Goal: Information Seeking & Learning: Check status

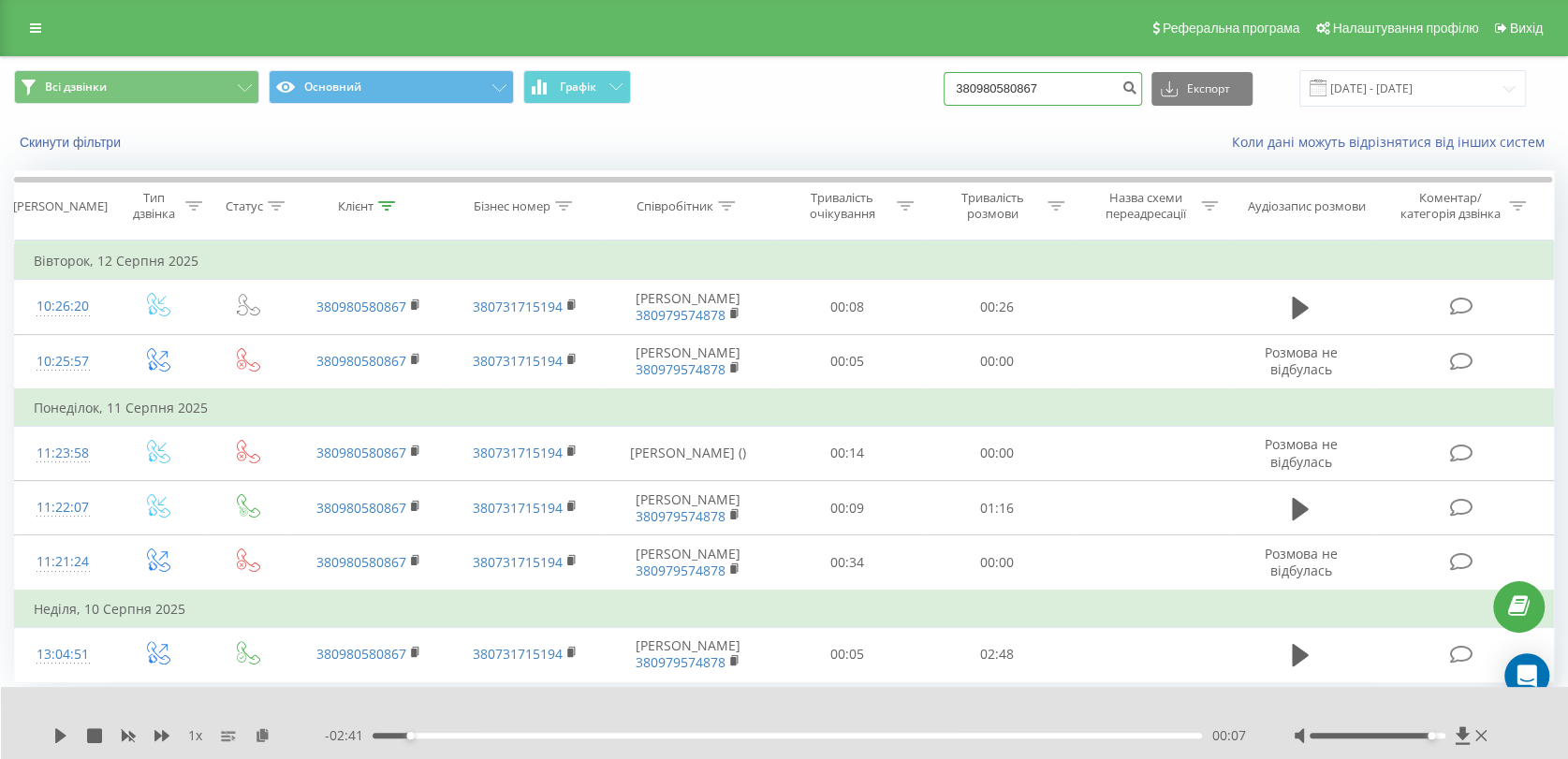
drag, startPoint x: 1062, startPoint y: 91, endPoint x: 867, endPoint y: 92, distance: 195.0
click at [867, 92] on div "Всі дзвінки Основний Графік 380980580867 Експорт .csv .xls .xlsx [DATE] - [DATE]" at bounding box center [784, 88] width 1540 height 37
paste input "681599903"
type input "380681599903"
click at [1137, 90] on icon "submit" at bounding box center [1129, 86] width 16 height 12
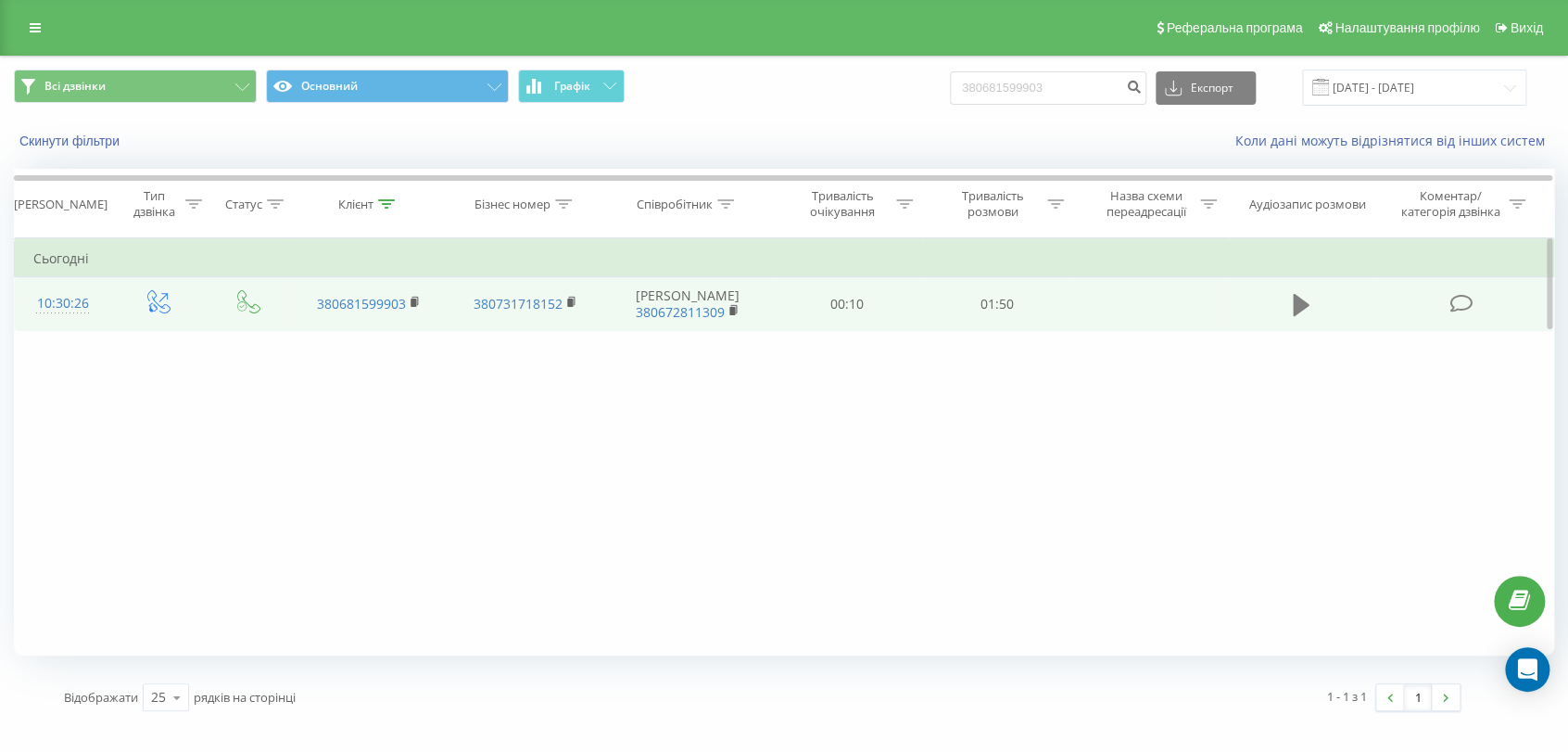
click at [1295, 296] on icon at bounding box center [1301, 305] width 17 height 22
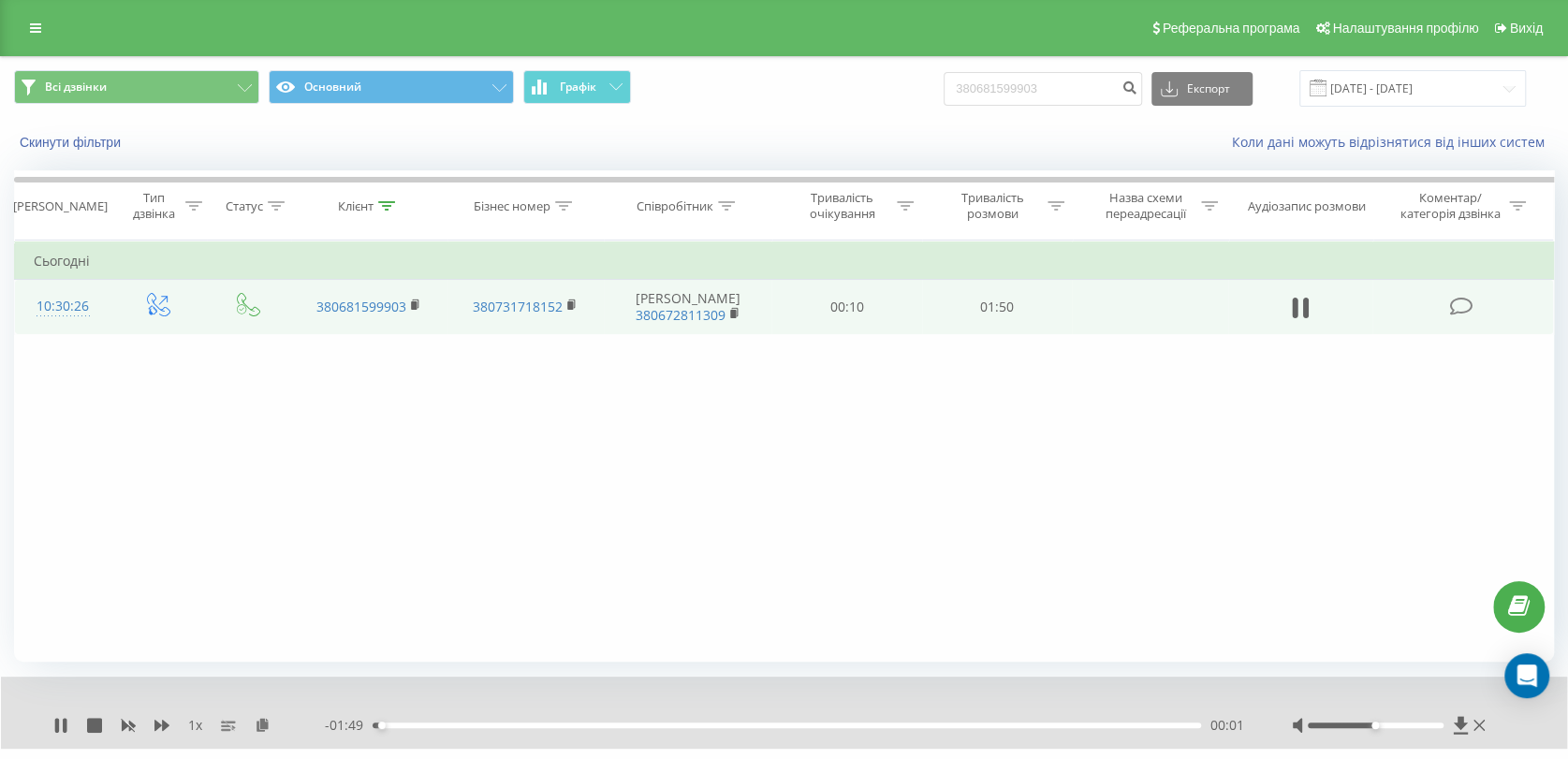
click at [735, 505] on div "Фільтрувати за умовою Дорівнює Введіть значення Скасувати OK Фільтрувати за умо…" at bounding box center [784, 451] width 1540 height 421
click at [232, 723] on icon at bounding box center [229, 725] width 15 height 15
click at [165, 722] on icon at bounding box center [162, 725] width 15 height 12
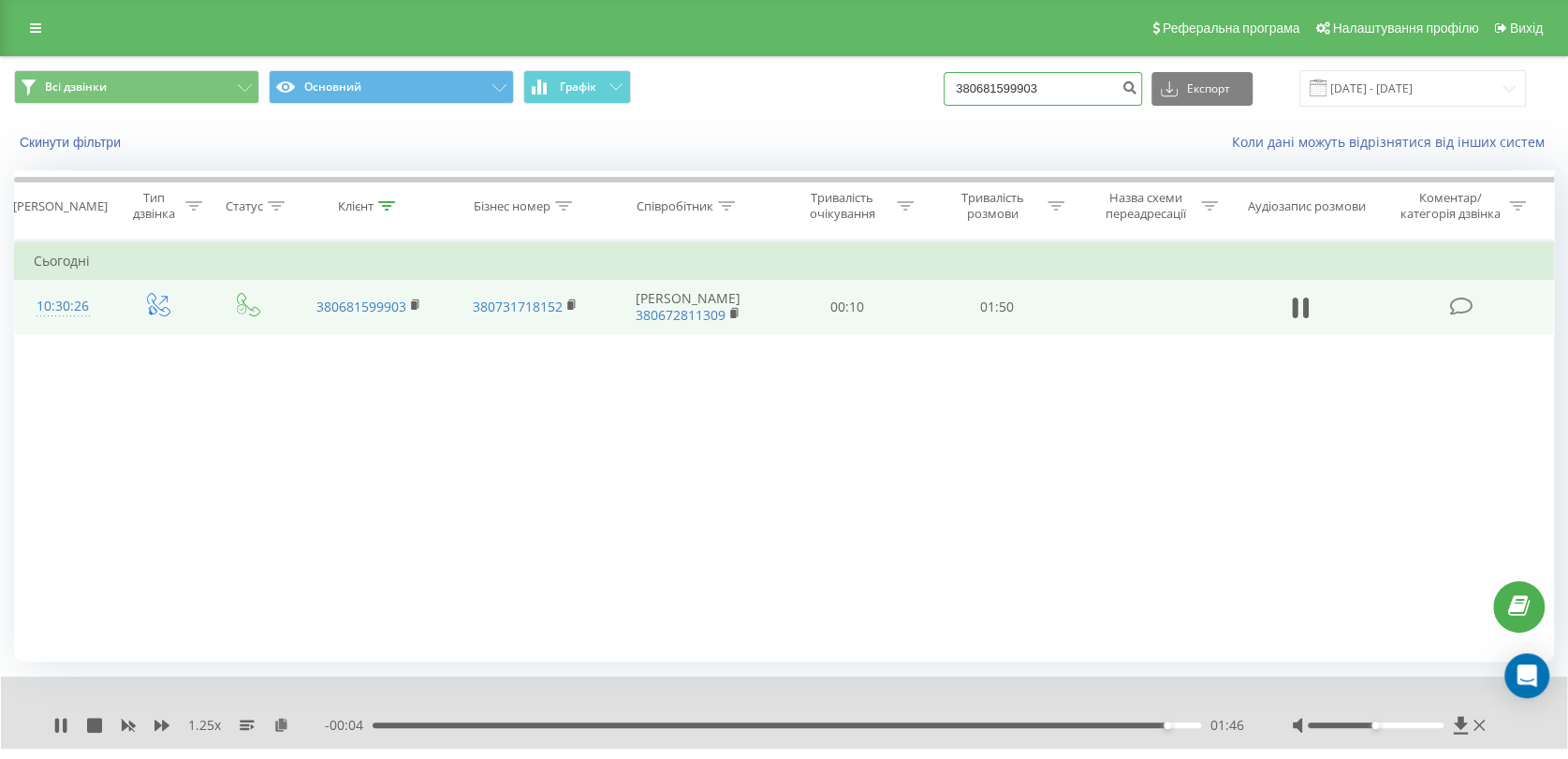
drag, startPoint x: 966, startPoint y: 87, endPoint x: 919, endPoint y: 97, distance: 48.1
click at [884, 88] on div "Всі дзвінки Основний Графік 380681599903 Експорт .csv .xls .xlsx 19.05.2025 - 1…" at bounding box center [784, 88] width 1540 height 37
paste input "971999758"
type input "380971999758"
click at [1137, 83] on icon "submit" at bounding box center [1129, 86] width 16 height 12
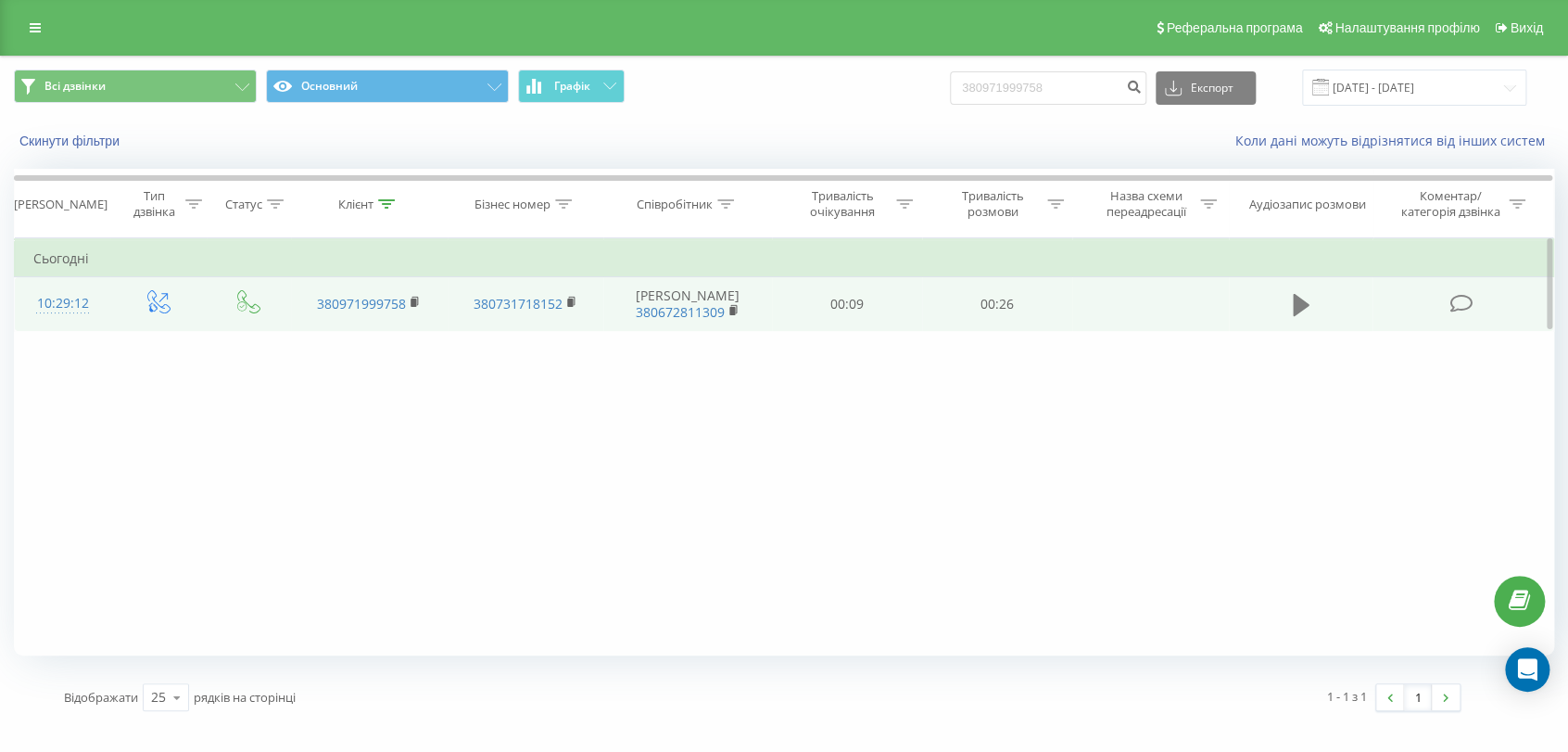
click at [1293, 305] on icon at bounding box center [1301, 305] width 17 height 26
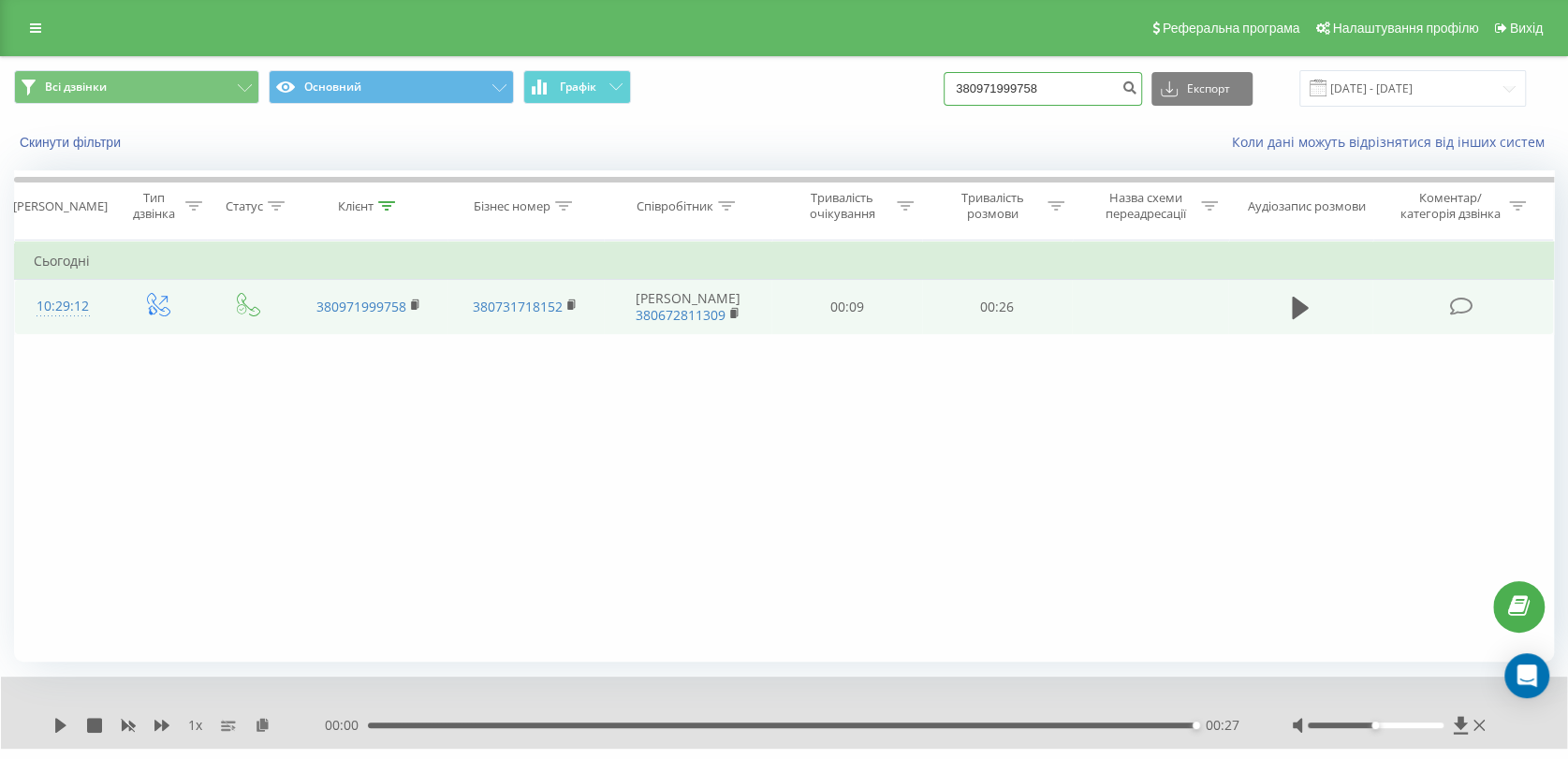
drag, startPoint x: 1076, startPoint y: 91, endPoint x: 941, endPoint y: 88, distance: 135.0
click at [884, 88] on div "Всі дзвінки Основний Графік 380971999758 Експорт .csv .xls .xlsx 19.05.2025 - 1…" at bounding box center [784, 88] width 1540 height 37
paste input "5110704"
type input "380951107048"
click at [1137, 85] on icon "submit" at bounding box center [1129, 86] width 16 height 12
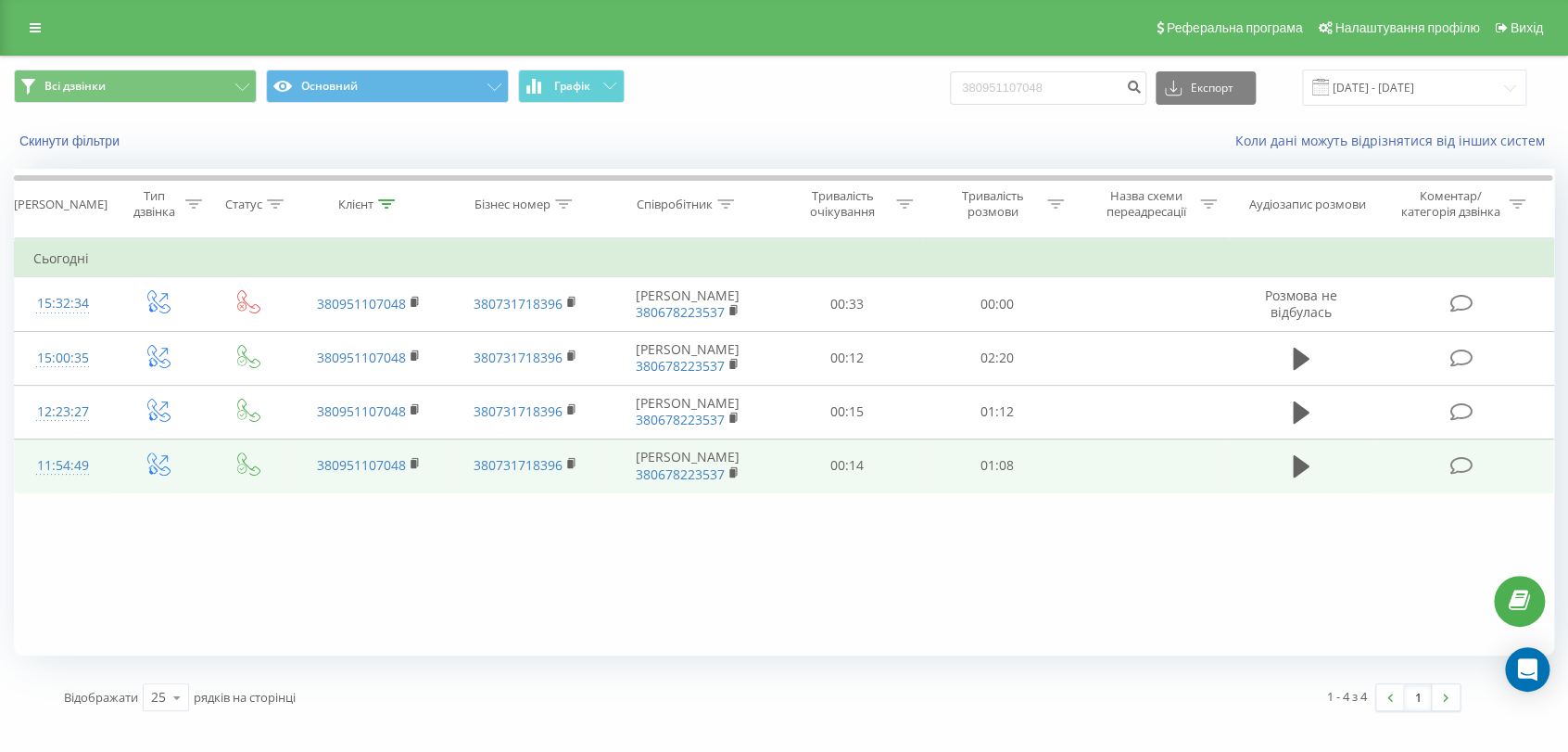
click at [1315, 459] on td at bounding box center [1301, 465] width 145 height 53
click at [1299, 465] on icon at bounding box center [1301, 465] width 17 height 22
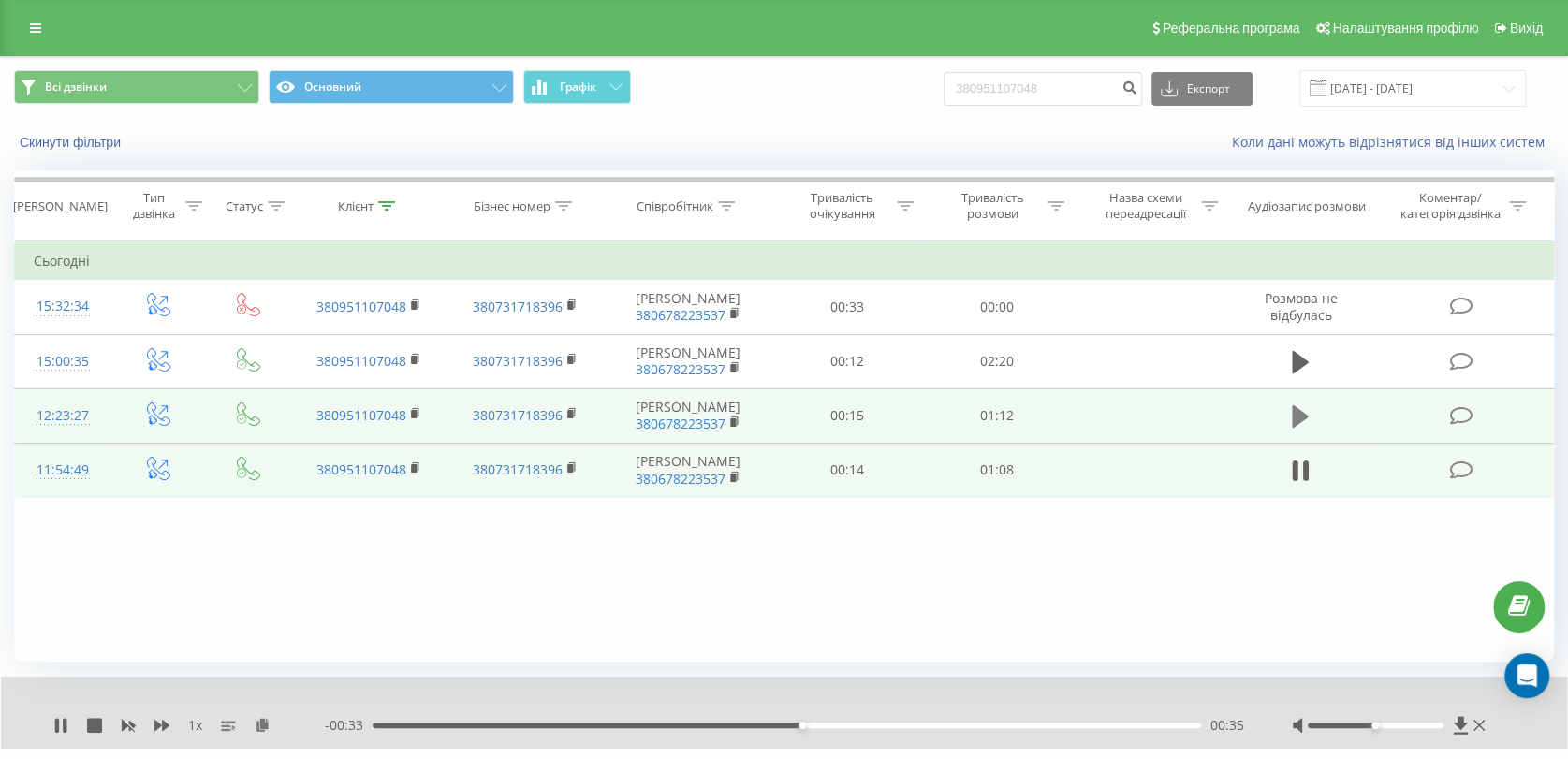
click at [1296, 411] on icon at bounding box center [1301, 416] width 17 height 22
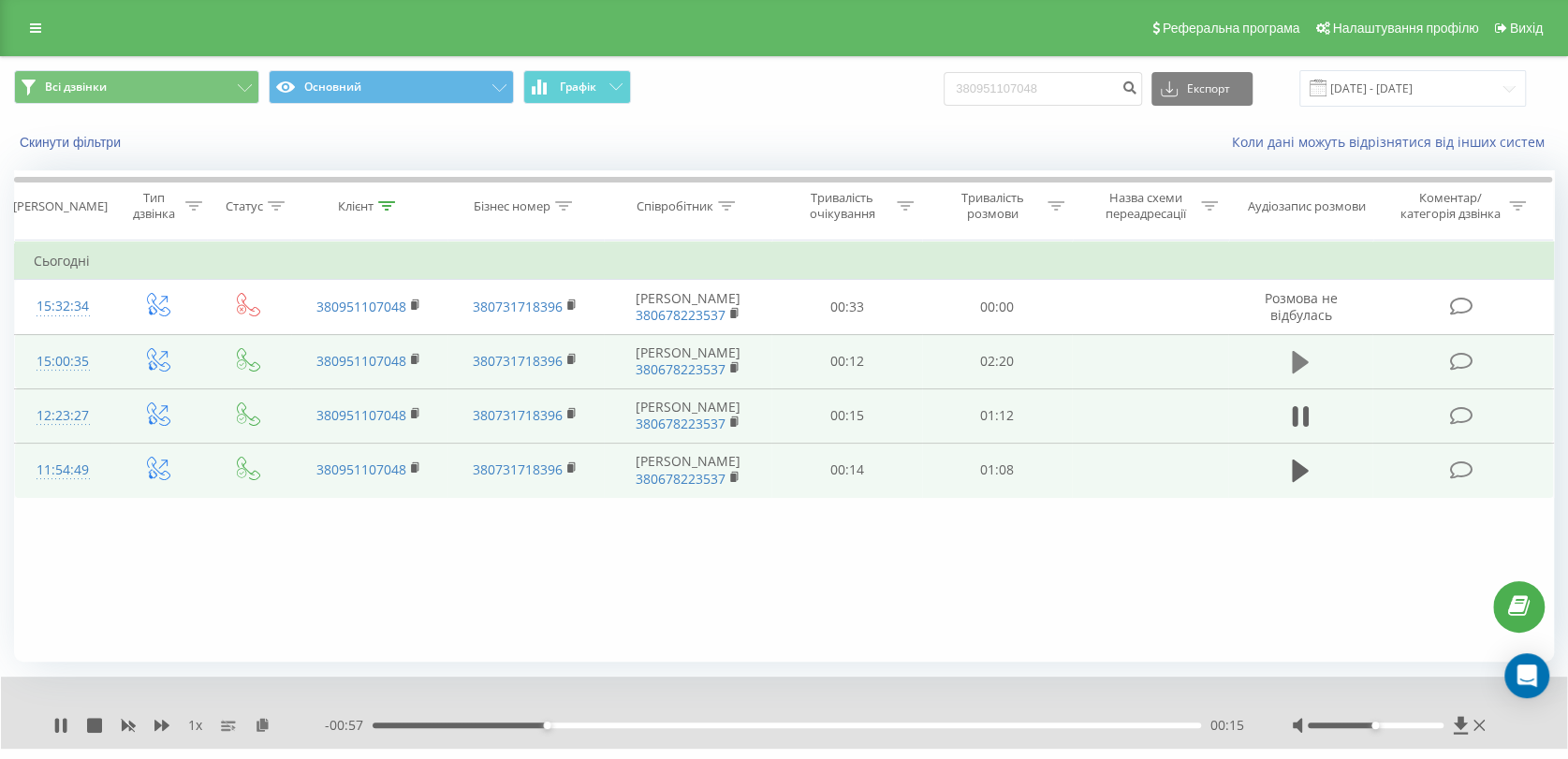
click at [1297, 356] on icon at bounding box center [1301, 361] width 17 height 22
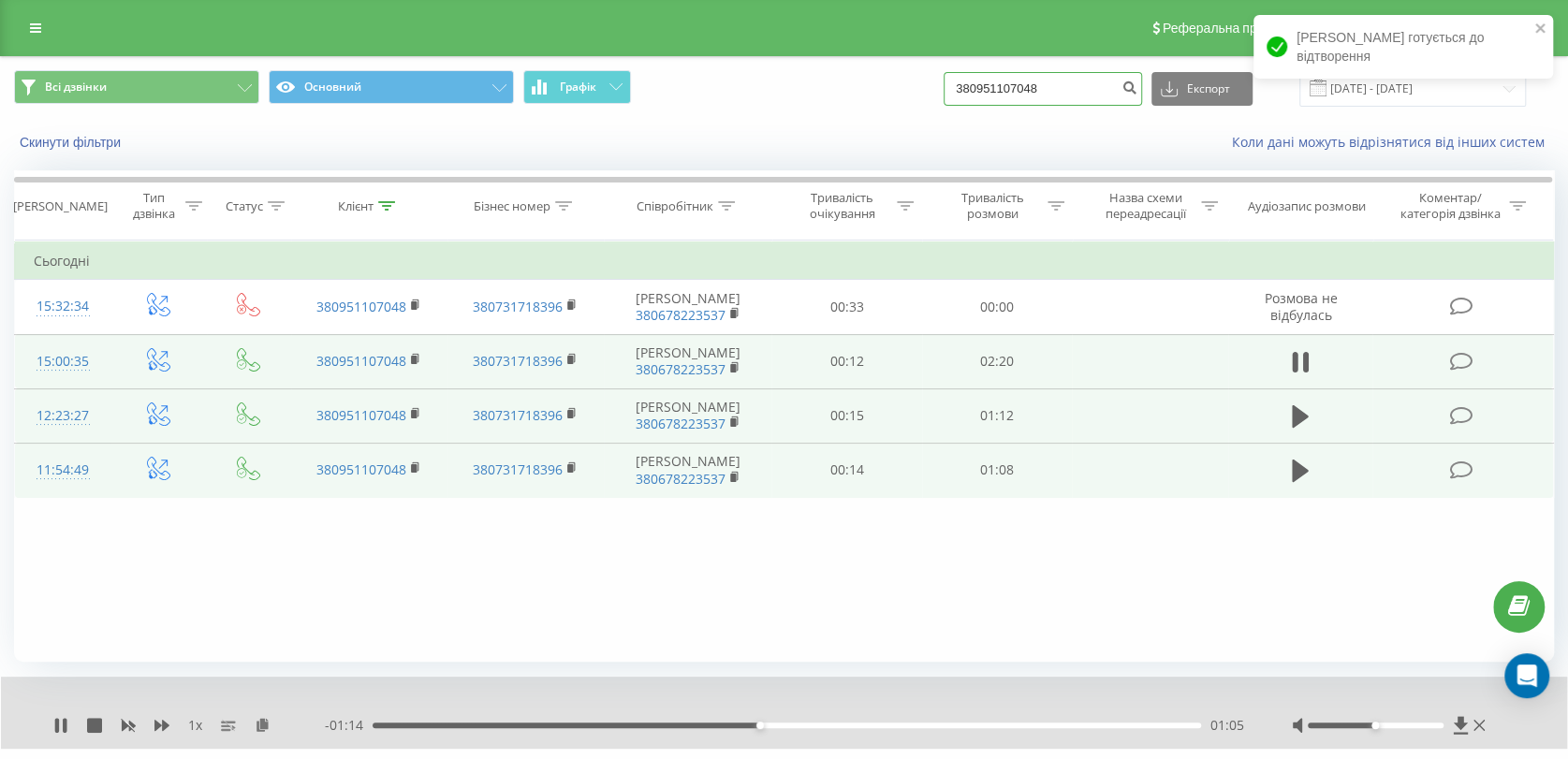
drag, startPoint x: 1073, startPoint y: 88, endPoint x: 906, endPoint y: 84, distance: 167.0
click at [906, 84] on div "Всі дзвінки Основний Графік 380951107048 Експорт .csv .xls .xlsx [DATE] - [DATE]" at bounding box center [784, 88] width 1540 height 37
paste input "660268611"
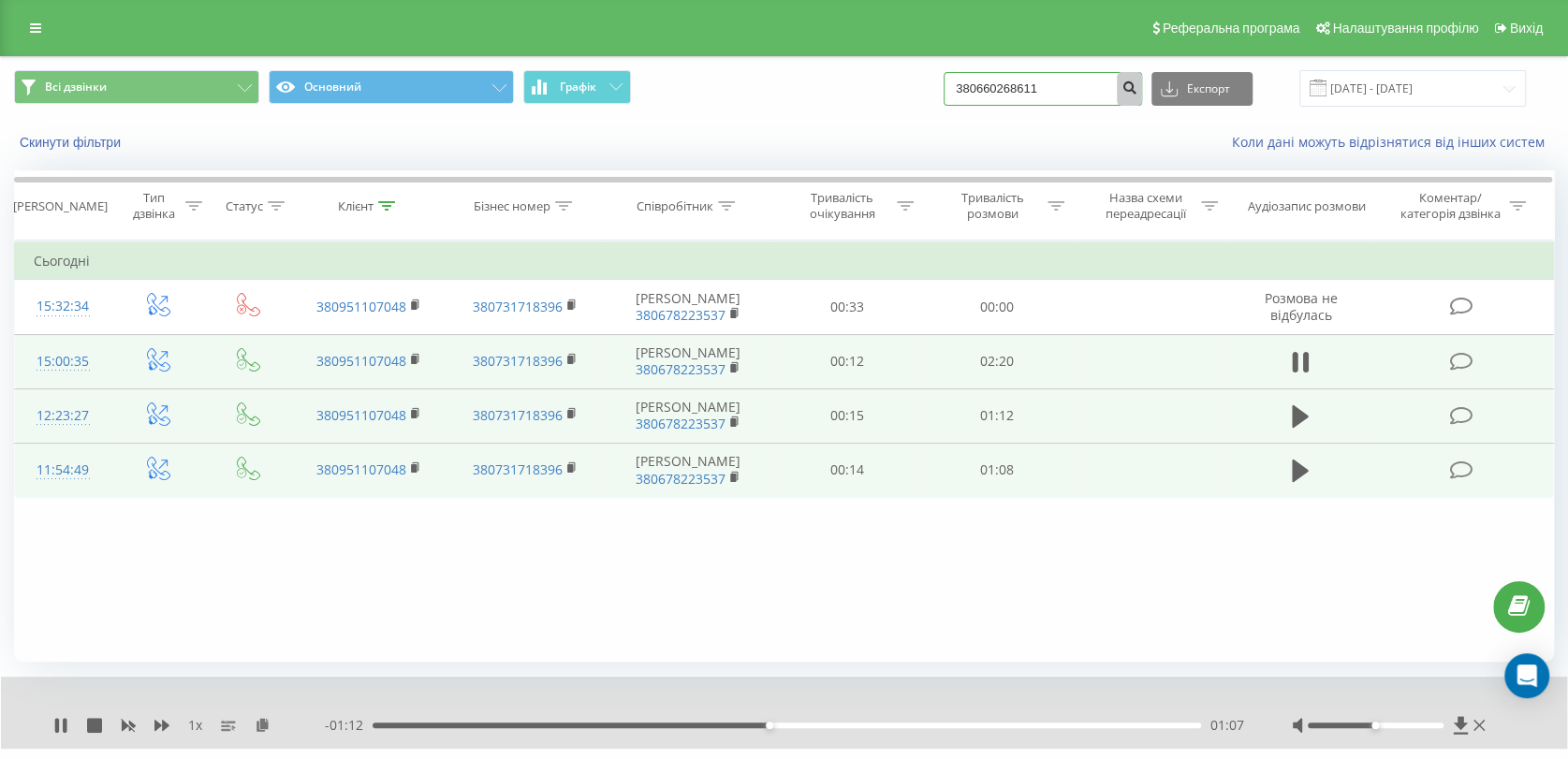
type input "380660268611"
click at [1137, 86] on icon "submit" at bounding box center [1129, 86] width 16 height 12
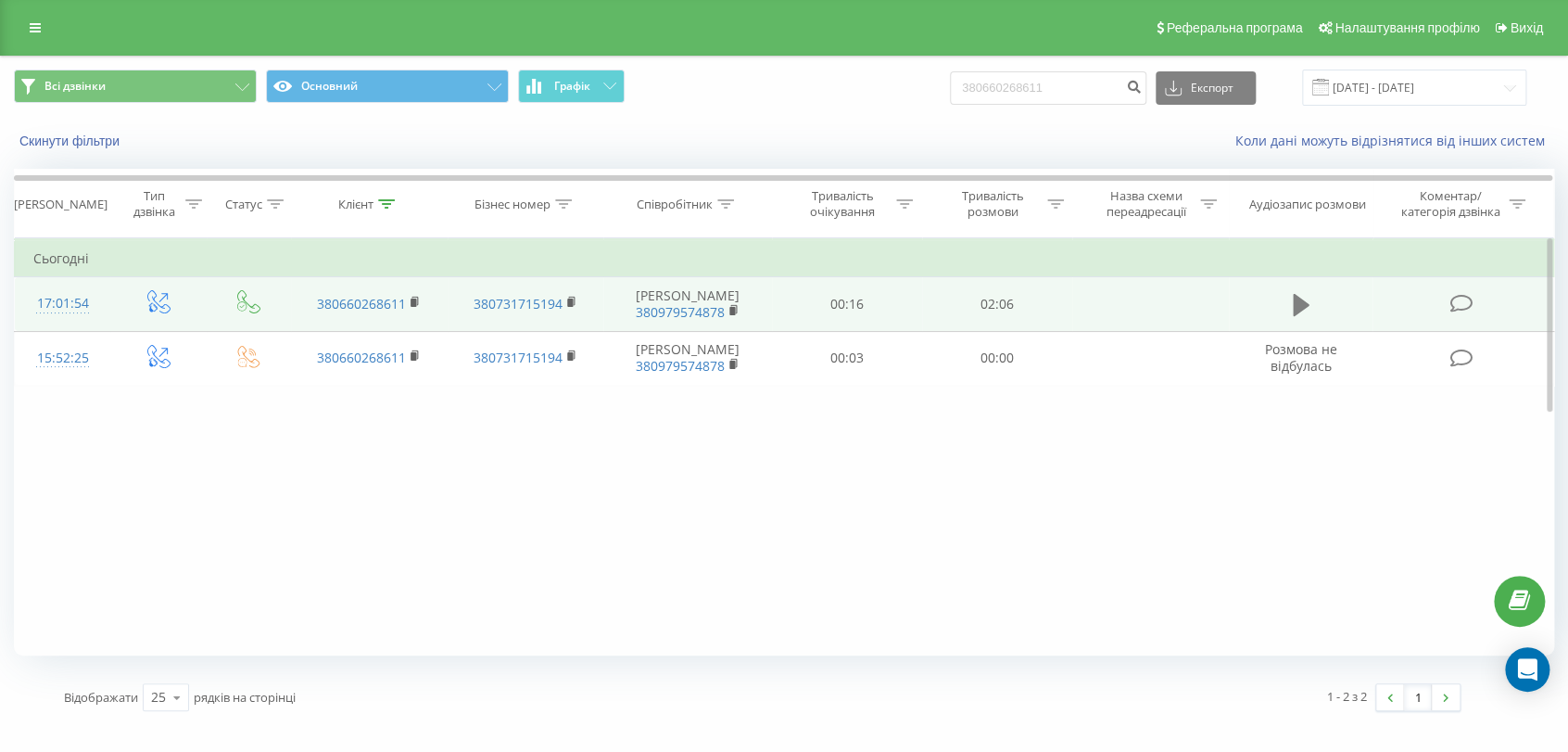
click at [1307, 303] on icon at bounding box center [1301, 305] width 17 height 26
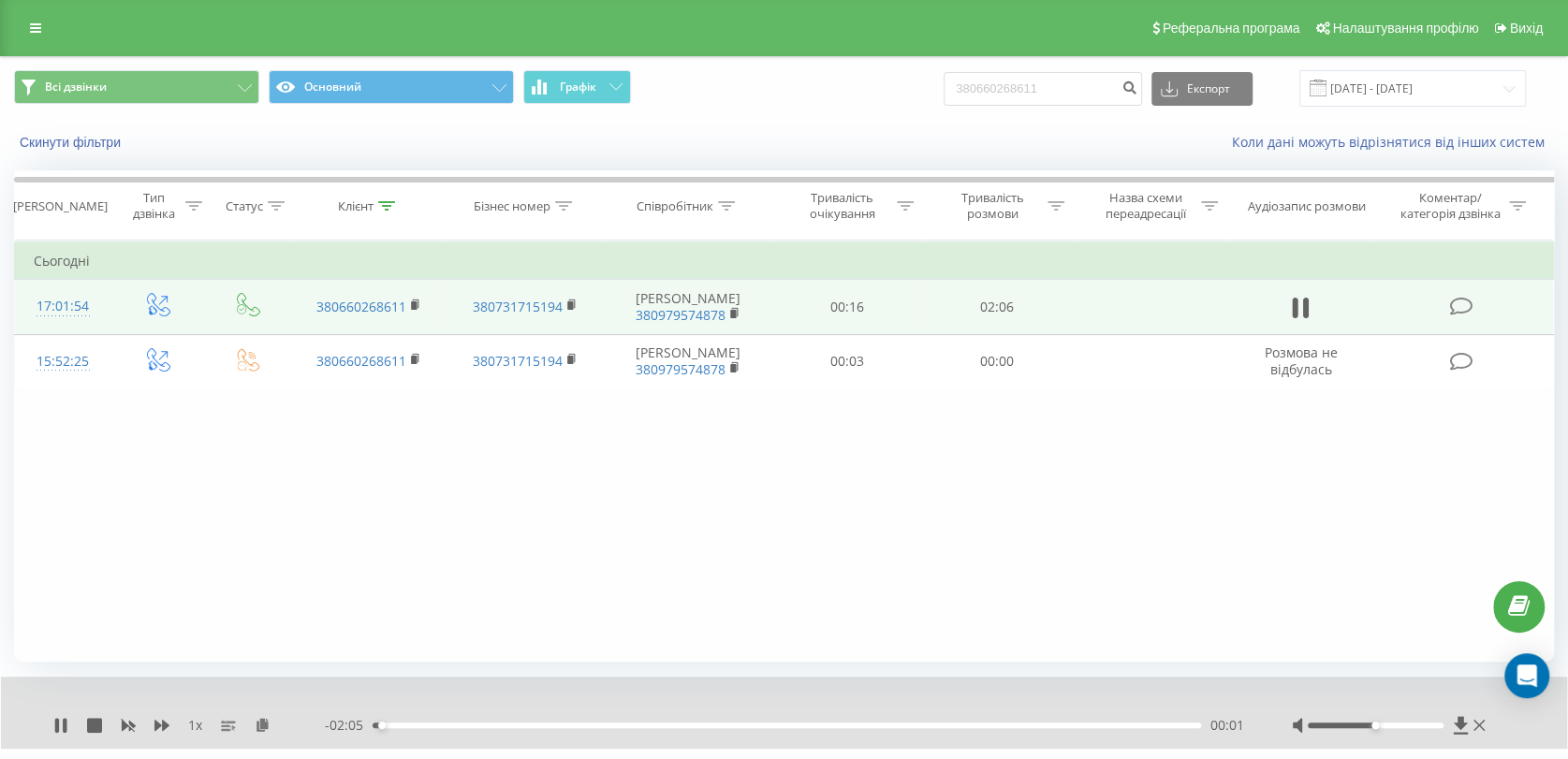
click at [445, 724] on div "00:01" at bounding box center [787, 725] width 829 height 6
click at [529, 727] on div "- 01:54 00:11 00:11" at bounding box center [784, 724] width 920 height 18
click at [578, 722] on div "00:12" at bounding box center [787, 725] width 829 height 6
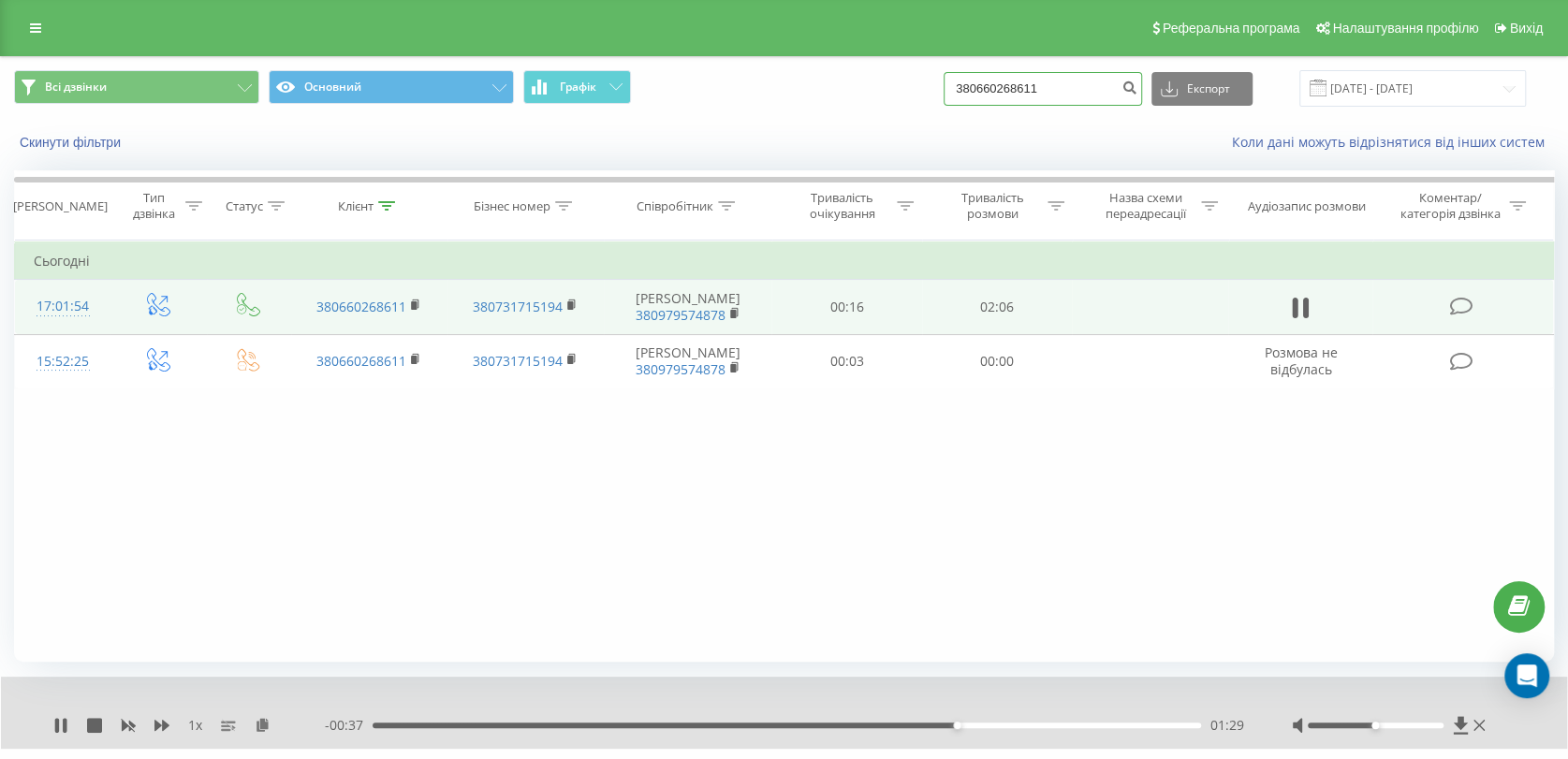
drag, startPoint x: 1082, startPoint y: 88, endPoint x: 852, endPoint y: 88, distance: 230.0
click at [853, 88] on div "Всі дзвінки Основний Графік 380660268611 Експорт .csv .xls .xlsx 19.05.2025 - 1…" at bounding box center [784, 88] width 1540 height 37
paste input "77771610"
type input "380677771610"
click at [1137, 81] on icon "submit" at bounding box center [1129, 86] width 16 height 12
